Goal: Task Accomplishment & Management: Use online tool/utility

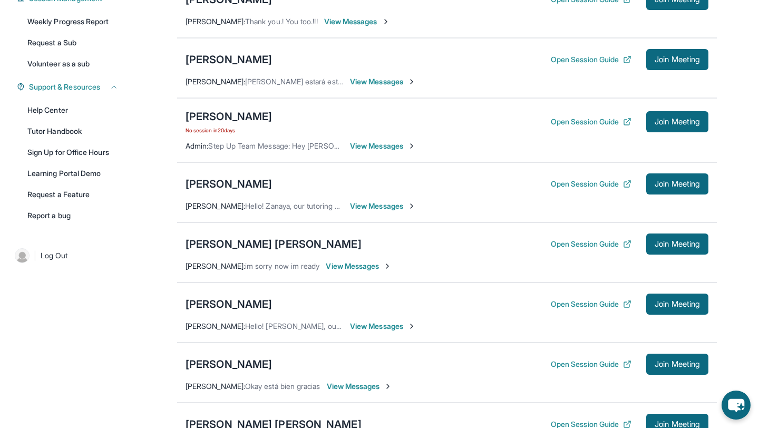
scroll to position [137, 0]
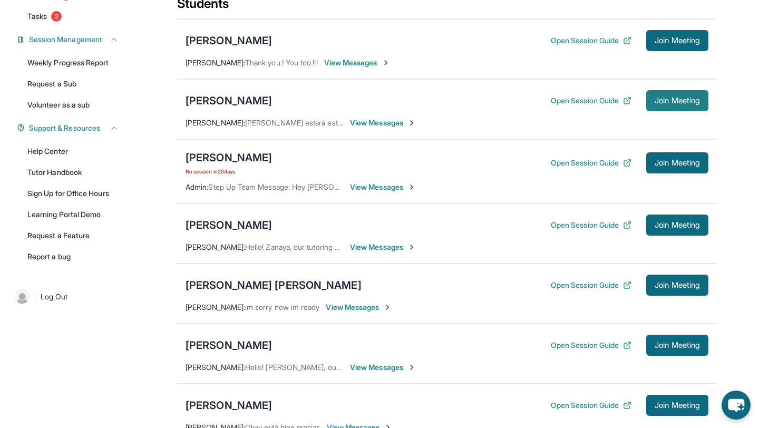
click at [657, 104] on span "Join Meeting" at bounding box center [677, 101] width 45 height 6
click at [225, 111] on div "[PERSON_NAME] Open Session Guide Join Meeting" at bounding box center [447, 100] width 523 height 21
click at [230, 108] on div "[PERSON_NAME]" at bounding box center [229, 100] width 86 height 15
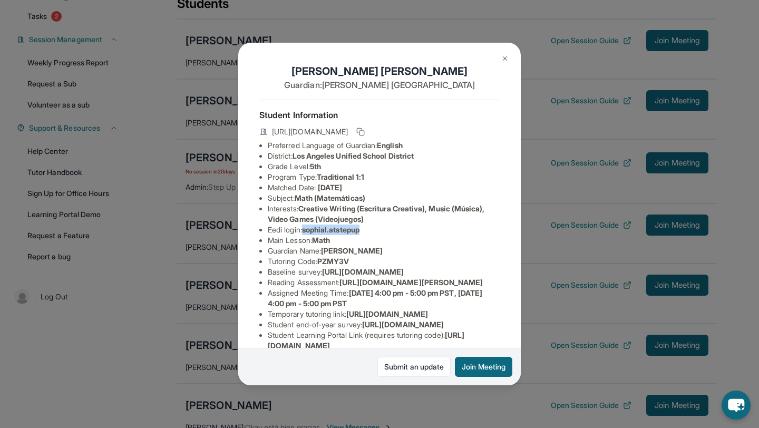
drag, startPoint x: 305, startPoint y: 232, endPoint x: 417, endPoint y: 235, distance: 111.8
click at [417, 235] on li "Eedi login : sophial.atstepup" at bounding box center [384, 230] width 232 height 11
copy span "sophial.atstepup"
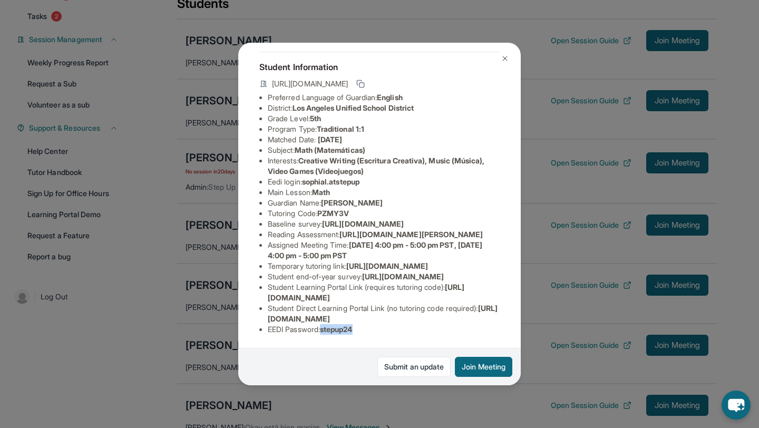
drag, startPoint x: 325, startPoint y: 332, endPoint x: 410, endPoint y: 341, distance: 85.9
click at [411, 341] on div "Student Information [URL][DOMAIN_NAME] Preferred Language of Guardian: English …" at bounding box center [379, 198] width 240 height 292
copy span "stepup24"
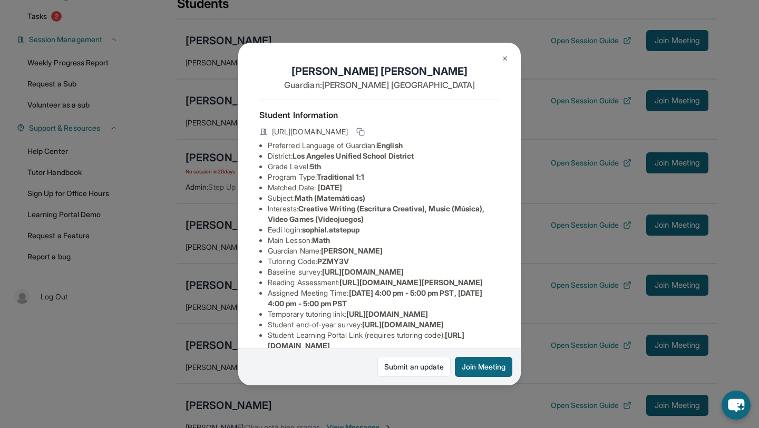
click at [507, 56] on img at bounding box center [505, 58] width 8 height 8
